Goal: Transaction & Acquisition: Obtain resource

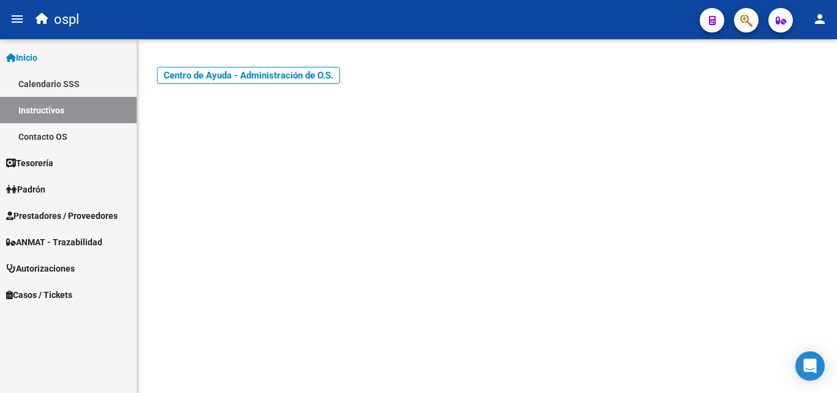
click at [72, 213] on span "Prestadores / Proveedores" at bounding box center [62, 215] width 112 height 13
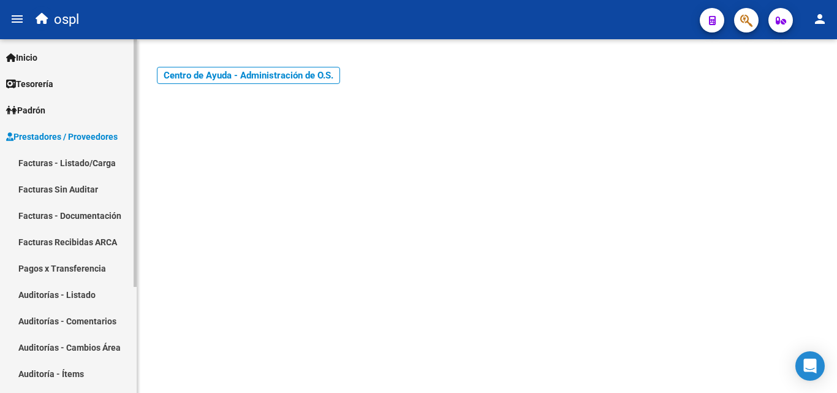
click at [75, 164] on link "Facturas - Listado/Carga" at bounding box center [68, 162] width 137 height 26
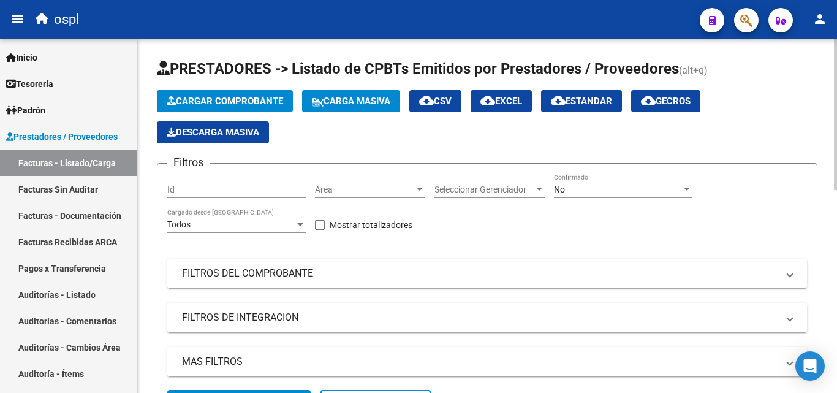
click at [573, 195] on div "No Confirmado" at bounding box center [623, 185] width 138 height 25
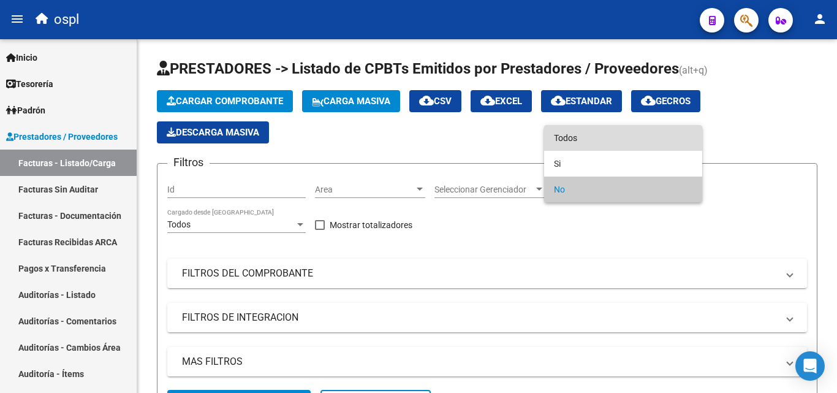
click at [575, 141] on span "Todos" at bounding box center [623, 138] width 138 height 26
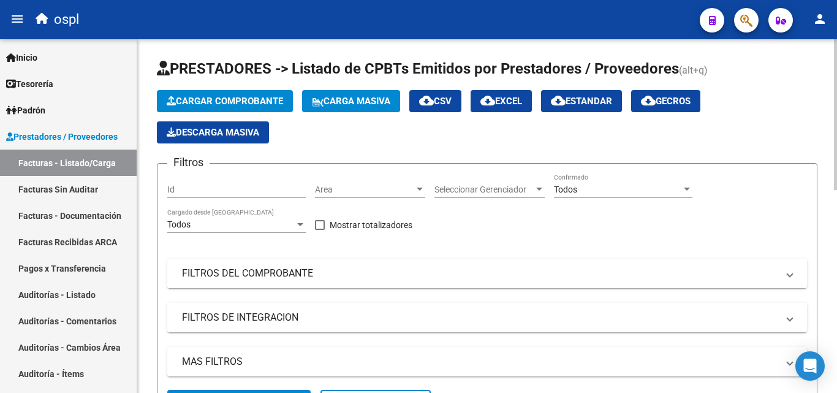
click at [280, 274] on mat-panel-title "FILTROS DEL COMPROBANTE" at bounding box center [479, 273] width 595 height 13
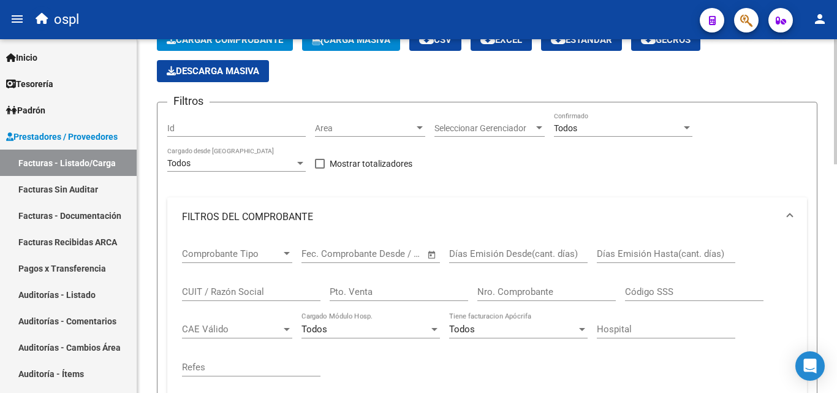
scroll to position [123, 0]
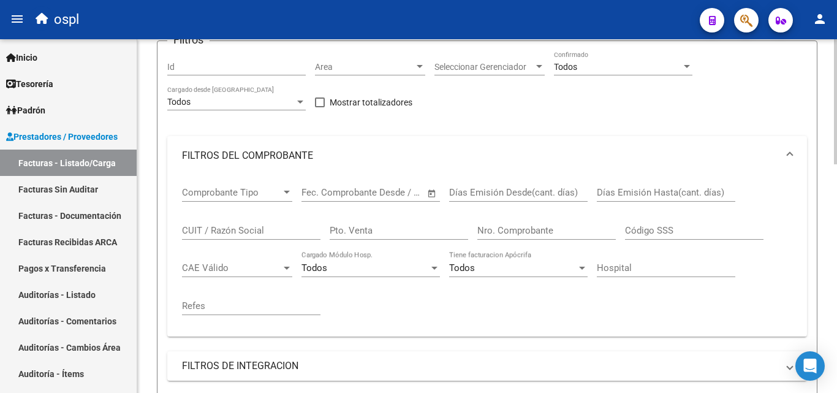
click at [200, 235] on input "CUIT / Razón Social" at bounding box center [251, 230] width 138 height 11
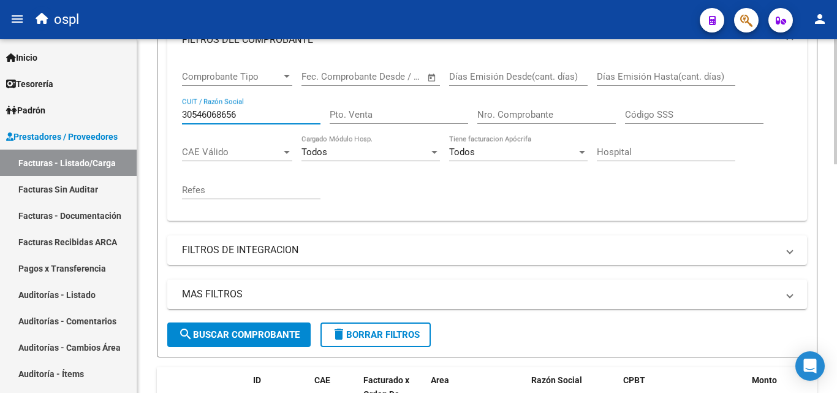
scroll to position [245, 0]
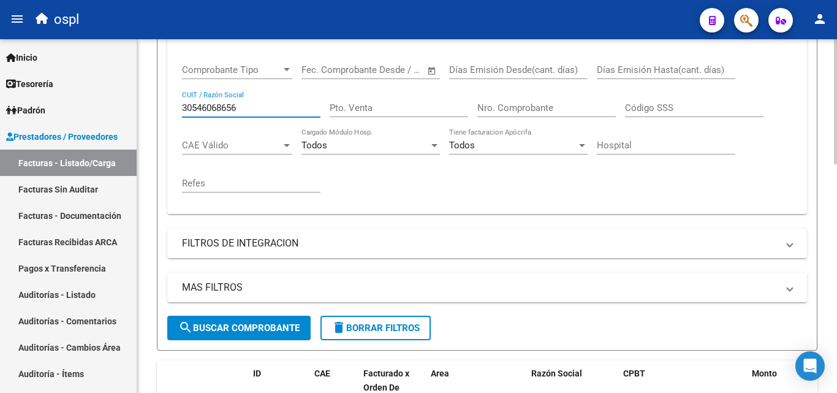
click at [244, 332] on span "search Buscar Comprobante" at bounding box center [238, 327] width 121 height 11
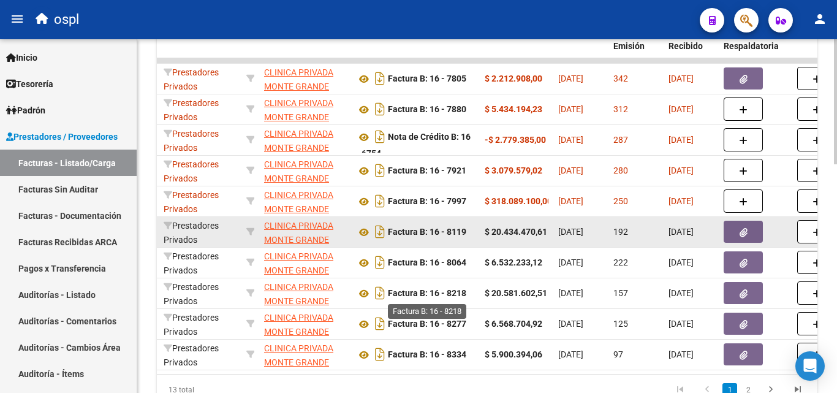
scroll to position [648, 0]
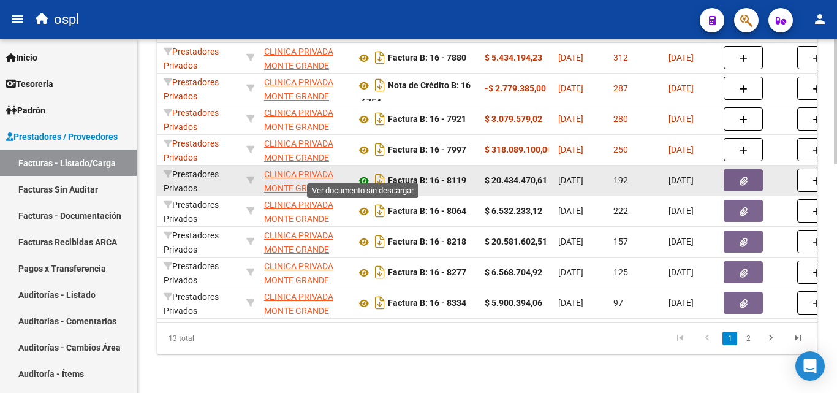
click at [361, 173] on icon at bounding box center [364, 180] width 16 height 15
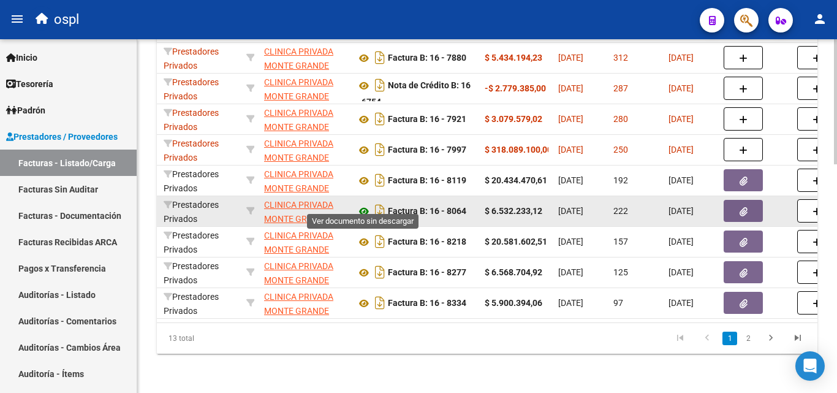
click at [362, 204] on icon at bounding box center [364, 211] width 16 height 15
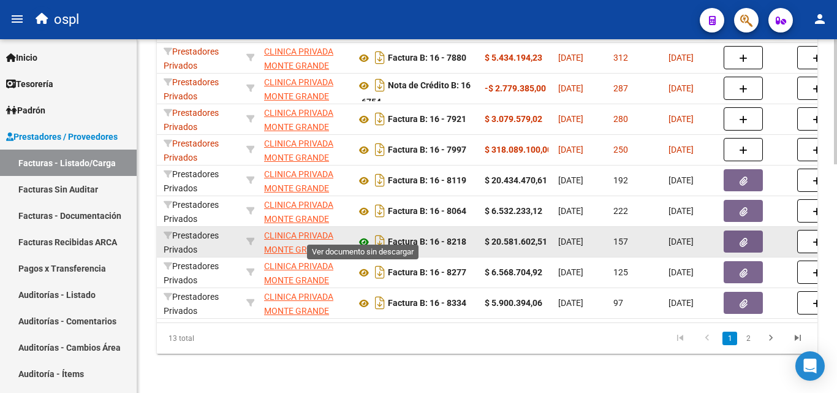
click at [361, 235] on icon at bounding box center [364, 242] width 16 height 15
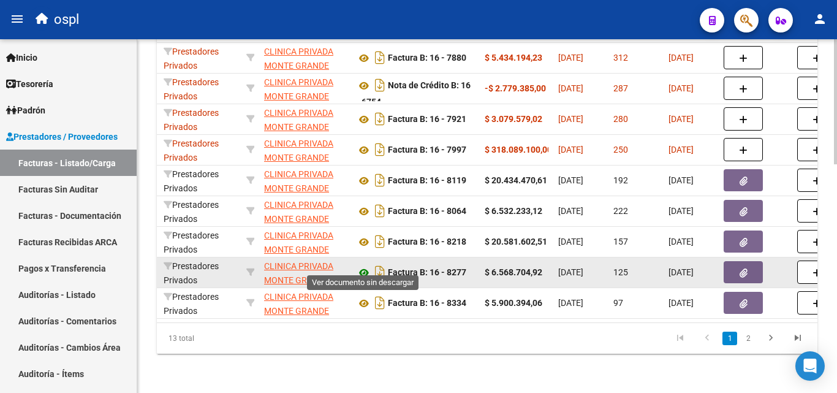
click at [362, 265] on icon at bounding box center [364, 272] width 16 height 15
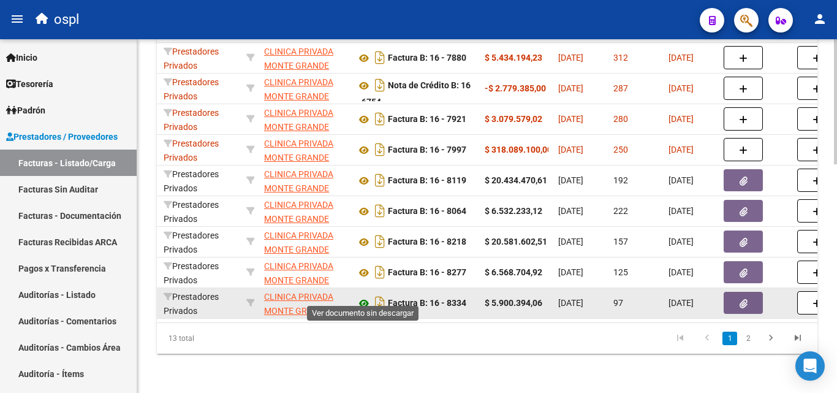
click at [365, 296] on icon at bounding box center [364, 303] width 16 height 15
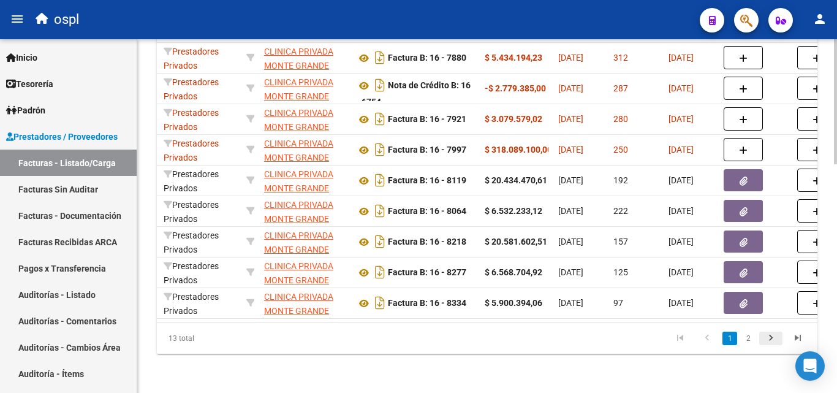
click at [770, 338] on icon "go to next page" at bounding box center [771, 339] width 16 height 15
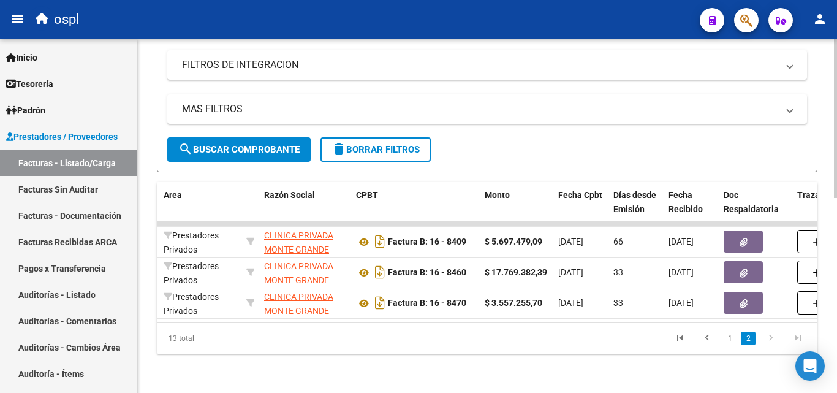
scroll to position [433, 0]
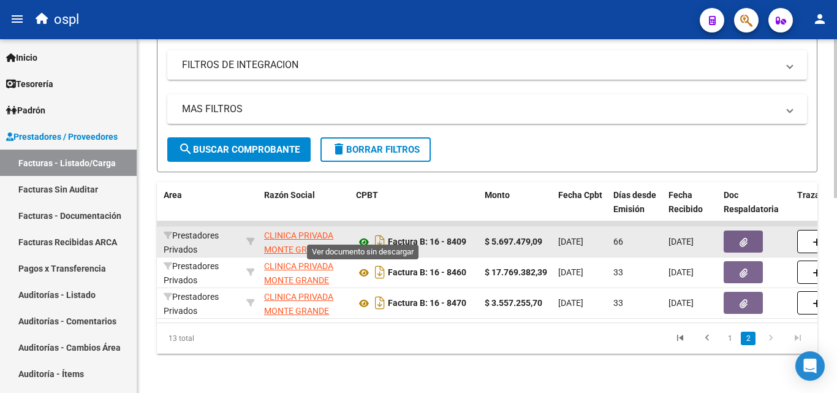
click at [363, 235] on icon at bounding box center [364, 242] width 16 height 15
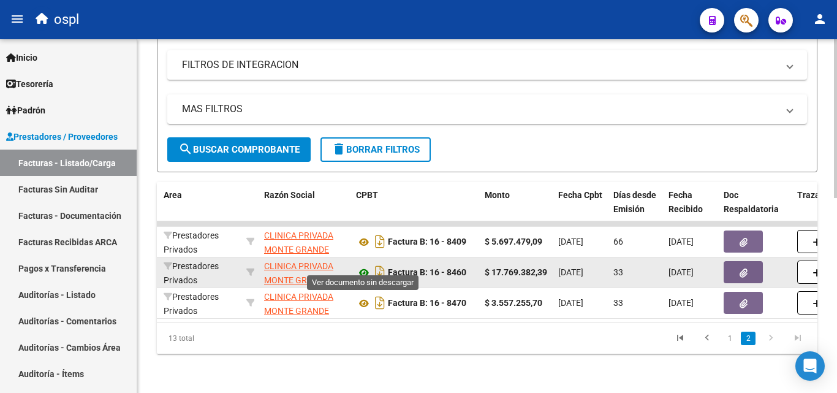
click at [364, 265] on icon at bounding box center [364, 272] width 16 height 15
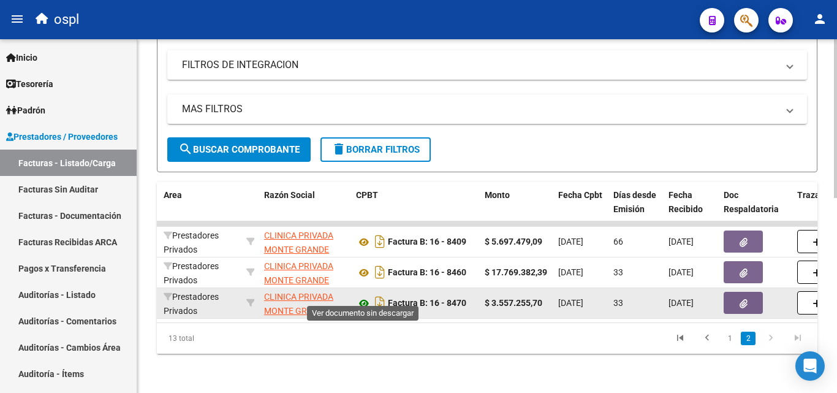
click at [365, 296] on icon at bounding box center [364, 303] width 16 height 15
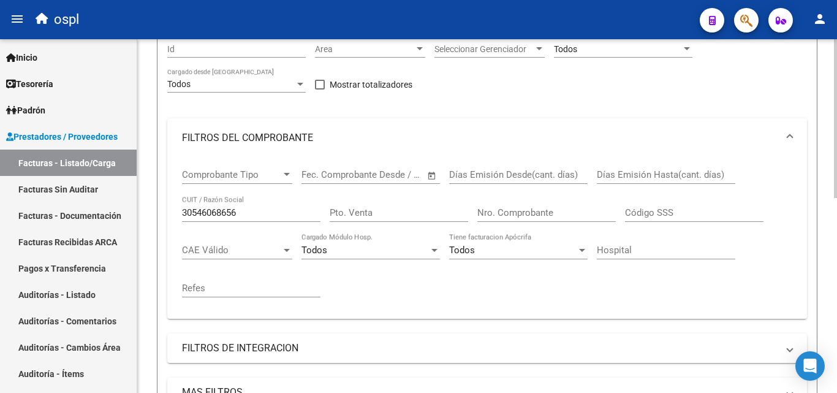
scroll to position [127, 0]
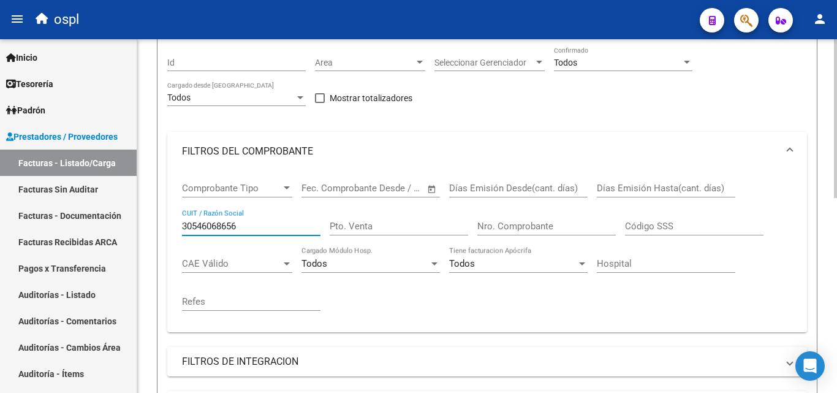
click at [248, 221] on input "30546068656" at bounding box center [251, 226] width 138 height 11
type input "3"
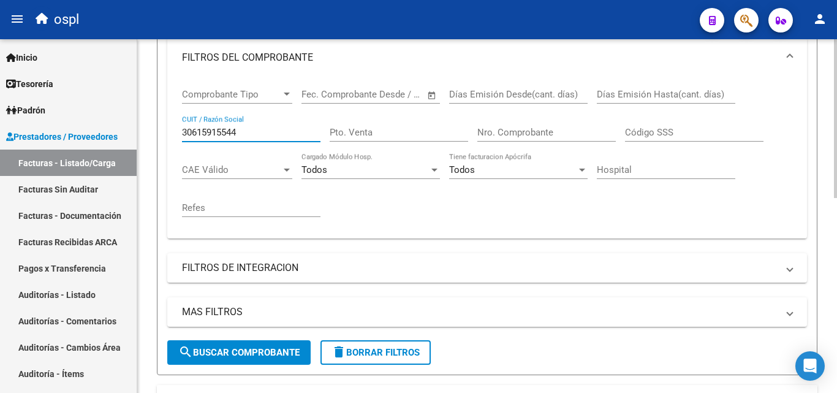
scroll to position [249, 0]
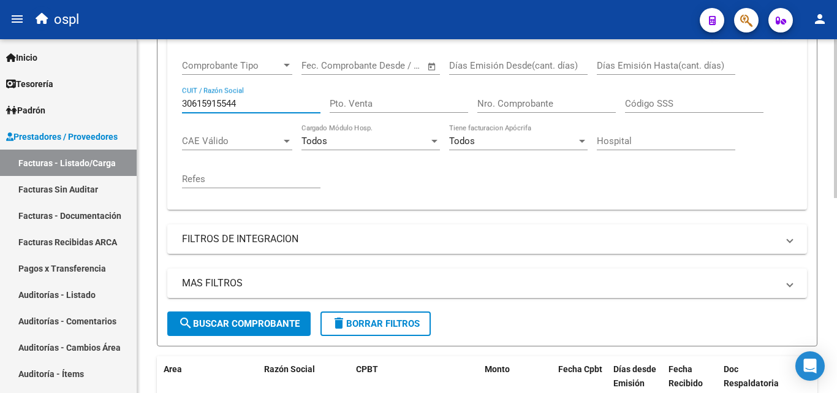
type input "30615915544"
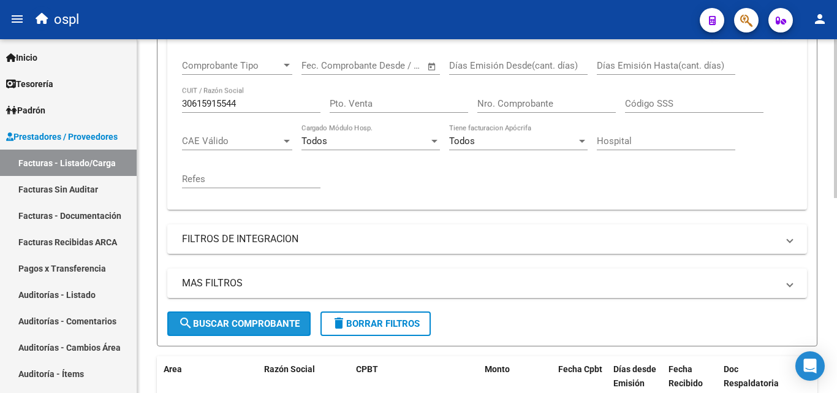
click at [248, 322] on span "search Buscar Comprobante" at bounding box center [238, 323] width 121 height 11
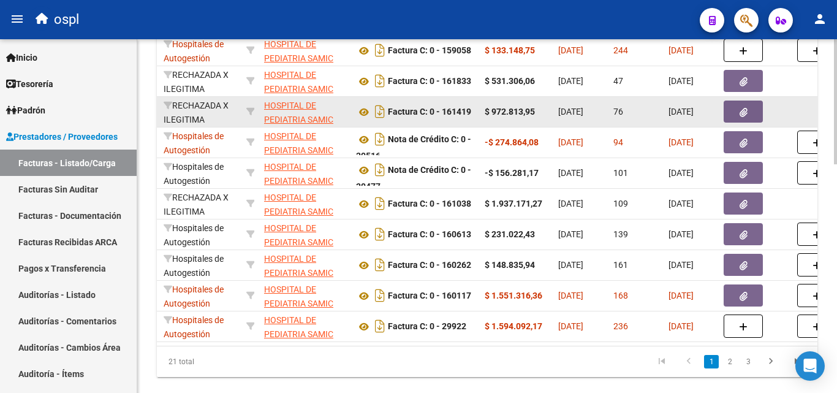
scroll to position [586, 0]
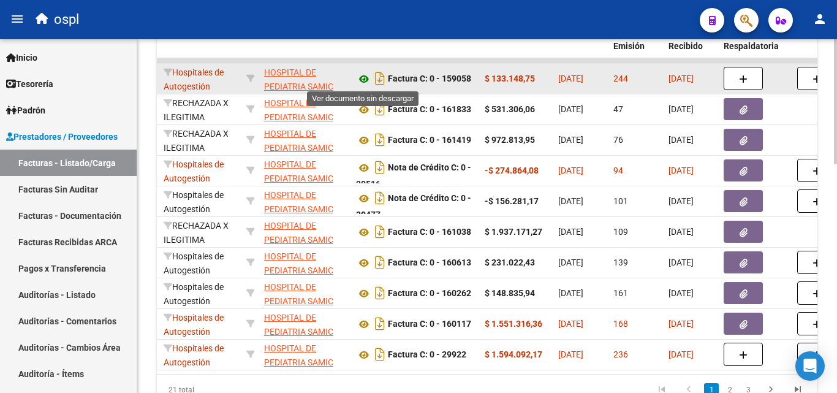
click at [363, 77] on icon at bounding box center [364, 79] width 16 height 15
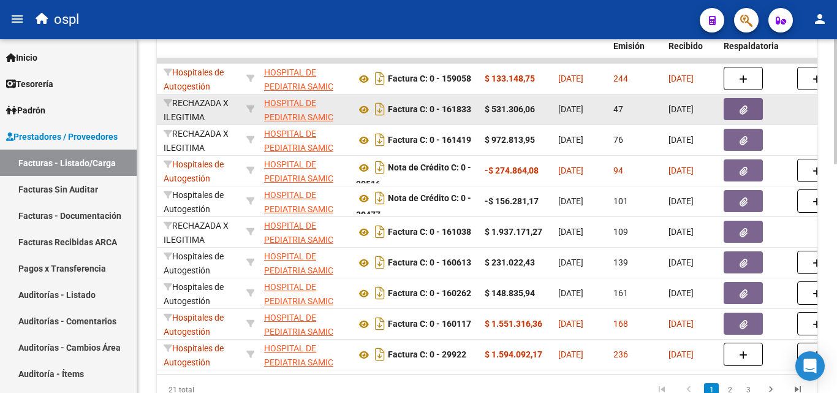
click at [744, 115] on span "button" at bounding box center [743, 109] width 8 height 11
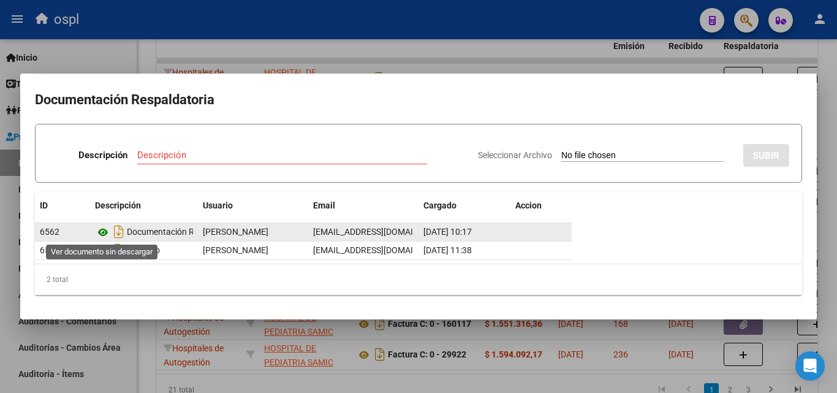
click at [102, 232] on icon at bounding box center [103, 232] width 16 height 15
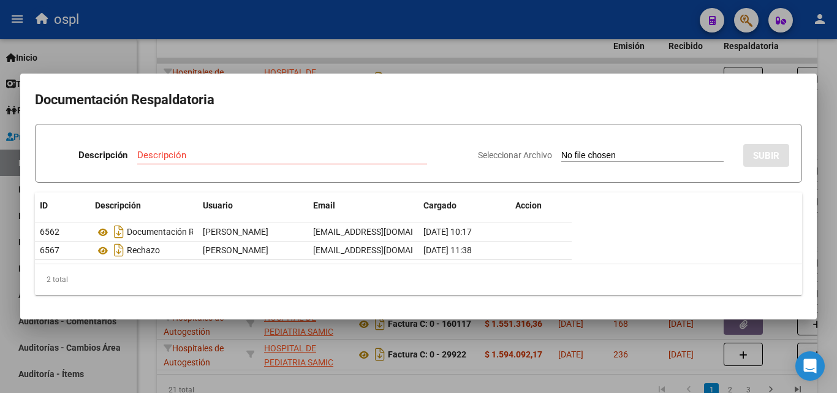
click at [526, 48] on div at bounding box center [418, 196] width 837 height 393
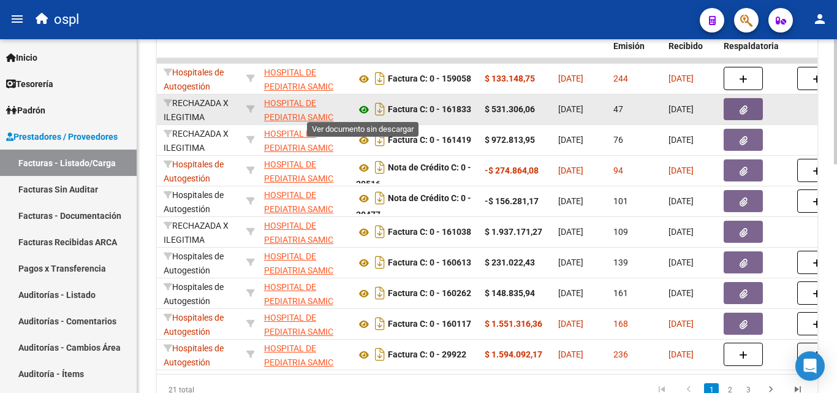
click at [365, 108] on icon at bounding box center [364, 109] width 16 height 15
